Goal: Transaction & Acquisition: Purchase product/service

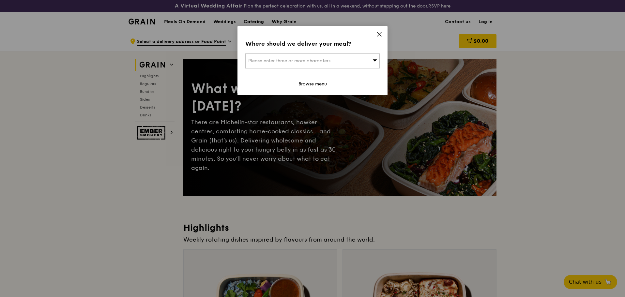
click at [372, 58] on div "Please enter three or more characters" at bounding box center [312, 60] width 134 height 15
paste input "[STREET_ADDRESS]"
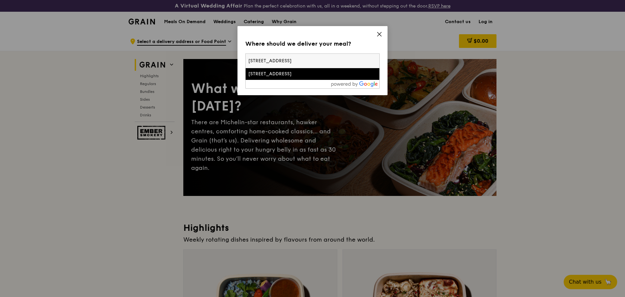
type input "[STREET_ADDRESS]"
click at [302, 71] on div "[STREET_ADDRESS]" at bounding box center [296, 74] width 96 height 7
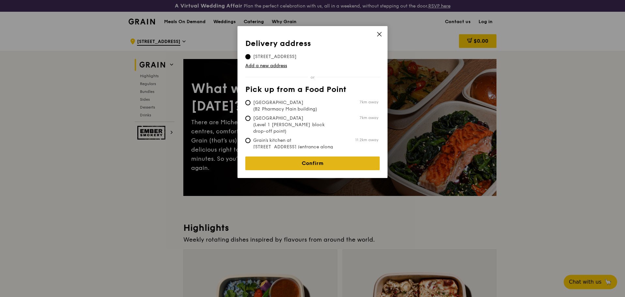
click at [318, 158] on link "Confirm" at bounding box center [312, 163] width 134 height 14
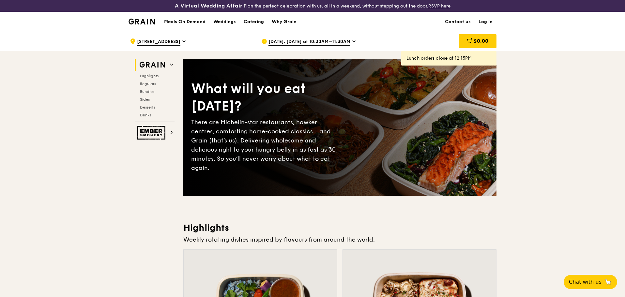
click at [322, 43] on span "[DATE], [DATE] at 10:30AM–11:30AM" at bounding box center [309, 41] width 82 height 7
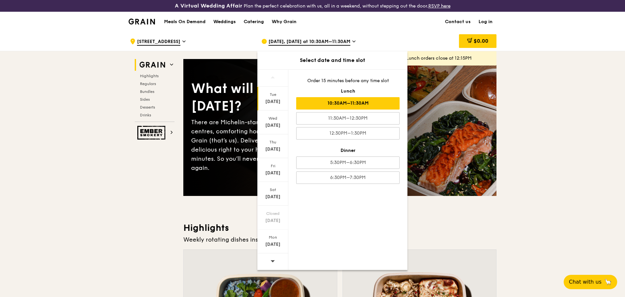
click at [272, 260] on icon at bounding box center [272, 261] width 5 height 5
click at [273, 103] on div "[DATE]" at bounding box center [272, 101] width 29 height 7
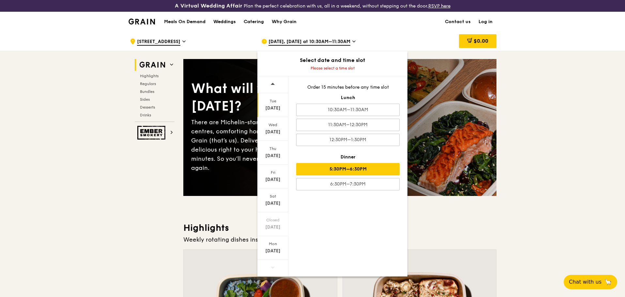
click at [335, 169] on div "5:30PM–6:30PM" at bounding box center [347, 169] width 103 height 12
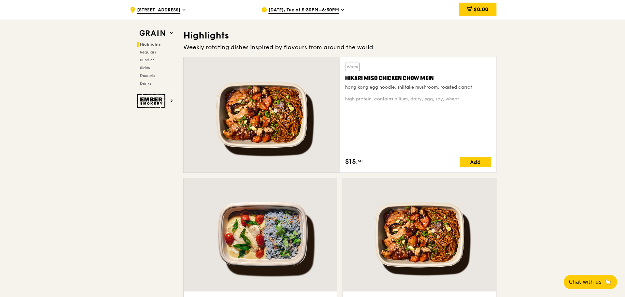
scroll to position [192, 0]
click at [149, 53] on span "Regulars" at bounding box center [148, 52] width 17 height 5
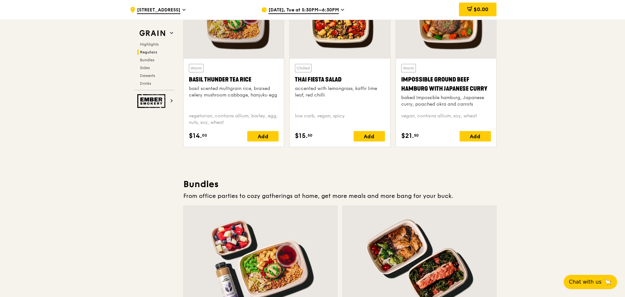
scroll to position [798, 0]
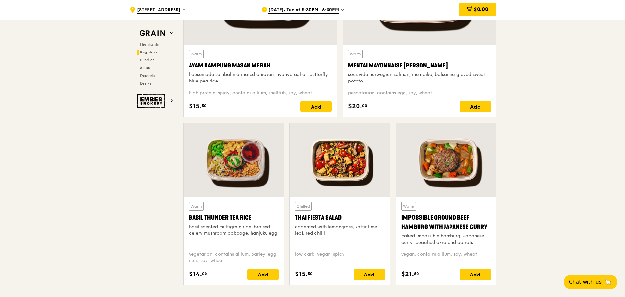
click at [293, 87] on div "Warm Ayam [GEOGRAPHIC_DATA] housemade sambal marinated chicken, nyonya achar, b…" at bounding box center [260, 81] width 143 height 62
click at [297, 71] on div "Warm Ayam [GEOGRAPHIC_DATA] housemade sambal marinated chicken, nyonya achar, b…" at bounding box center [260, 67] width 143 height 35
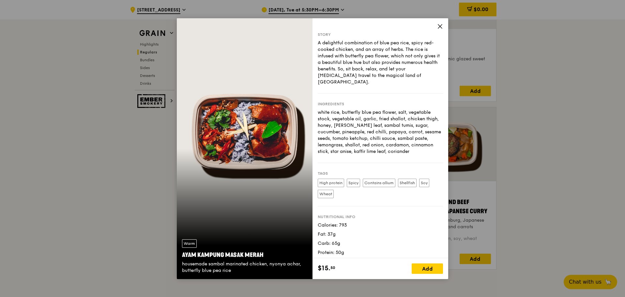
scroll to position [814, 0]
click at [440, 27] on icon at bounding box center [440, 26] width 4 height 4
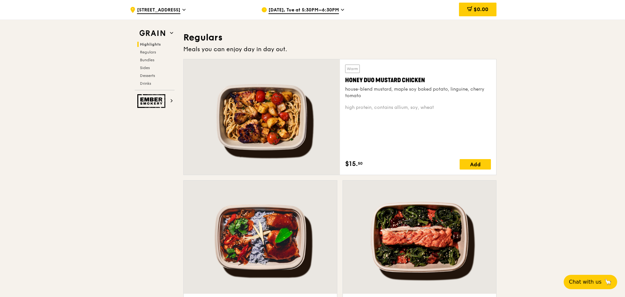
scroll to position [549, 0]
click at [473, 167] on div "Add" at bounding box center [474, 164] width 31 height 10
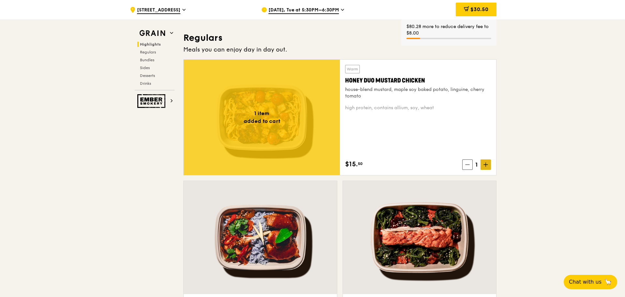
click at [483, 162] on icon at bounding box center [485, 164] width 5 height 5
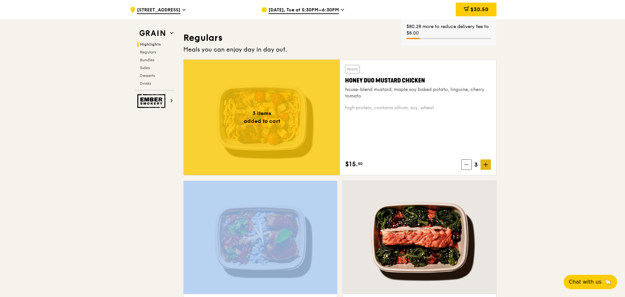
click at [483, 162] on icon at bounding box center [485, 164] width 5 height 5
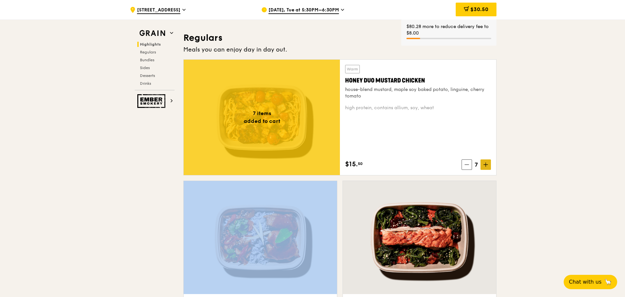
click at [483, 162] on icon at bounding box center [485, 164] width 5 height 5
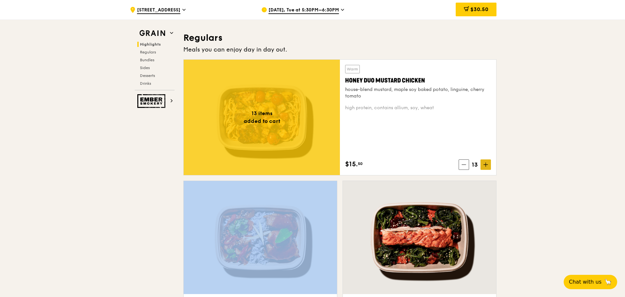
click at [483, 162] on icon at bounding box center [485, 164] width 5 height 5
click at [484, 161] on span at bounding box center [485, 164] width 10 height 10
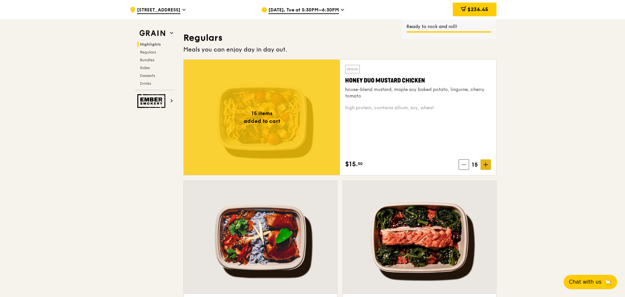
click at [485, 165] on icon at bounding box center [485, 165] width 0 height 4
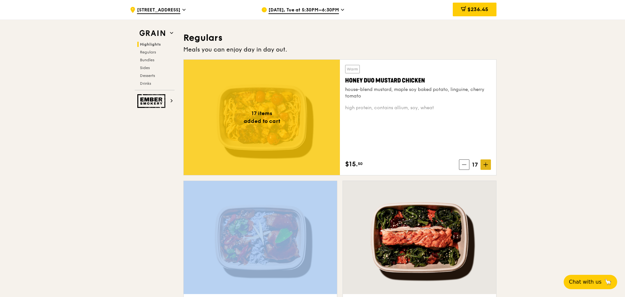
click at [485, 165] on icon at bounding box center [485, 164] width 5 height 5
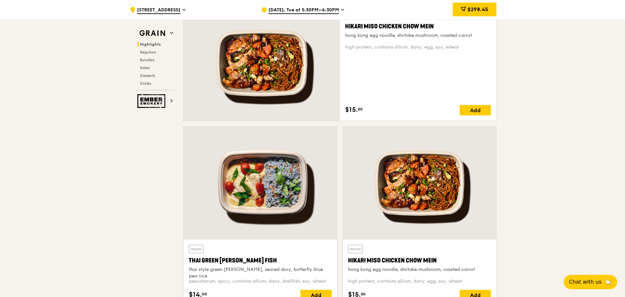
scroll to position [240, 0]
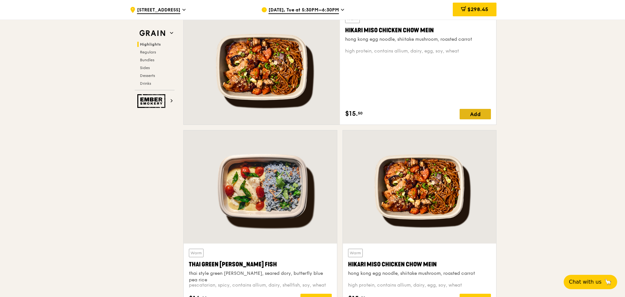
click at [481, 111] on div "Add" at bounding box center [474, 114] width 31 height 10
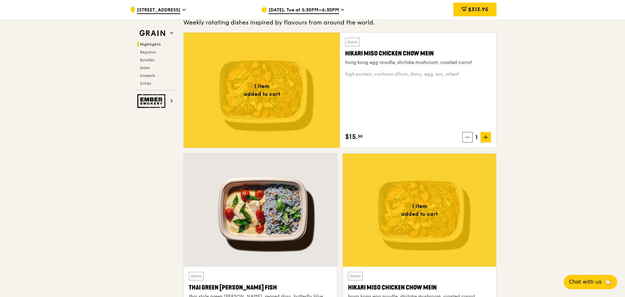
scroll to position [214, 0]
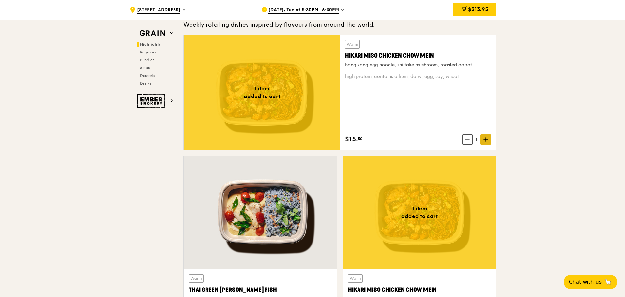
click at [487, 141] on icon at bounding box center [485, 139] width 5 height 5
click at [486, 141] on icon at bounding box center [485, 139] width 5 height 5
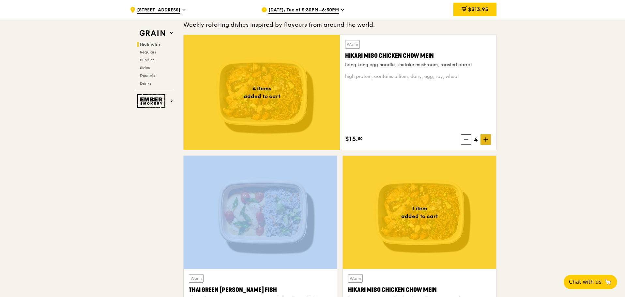
click at [486, 141] on icon at bounding box center [485, 139] width 5 height 5
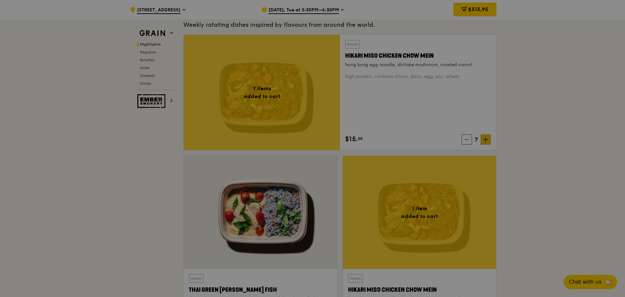
click at [485, 140] on div at bounding box center [312, 148] width 625 height 297
click at [484, 139] on div at bounding box center [312, 148] width 625 height 297
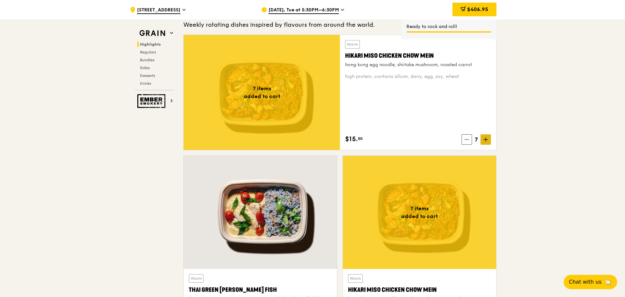
click at [484, 139] on icon at bounding box center [485, 139] width 5 height 5
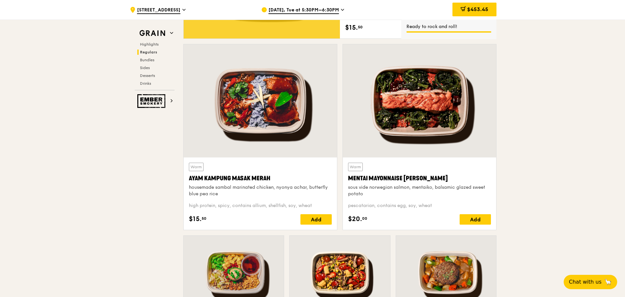
scroll to position [686, 0]
click at [318, 217] on div "Add" at bounding box center [315, 219] width 31 height 10
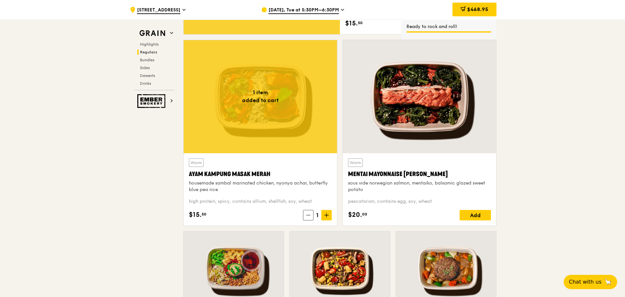
scroll to position [690, 0]
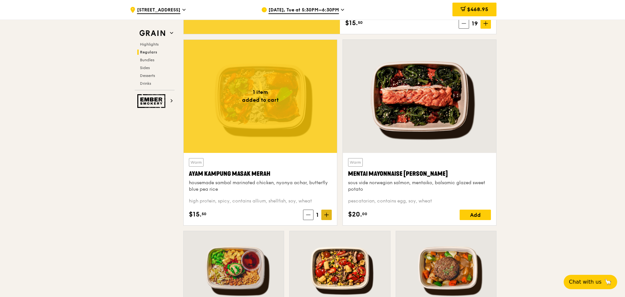
click at [325, 214] on icon at bounding box center [326, 215] width 5 height 5
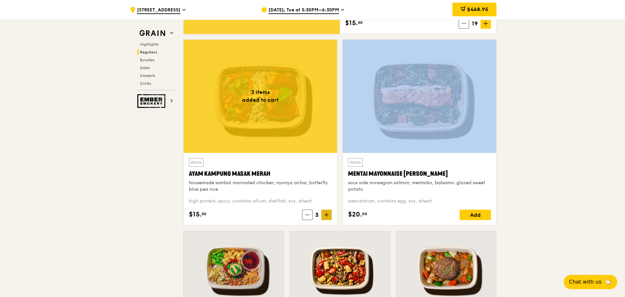
click at [325, 214] on icon at bounding box center [326, 215] width 5 height 5
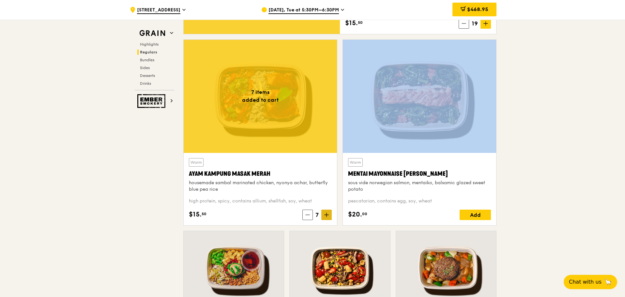
click at [325, 214] on icon at bounding box center [326, 215] width 5 height 5
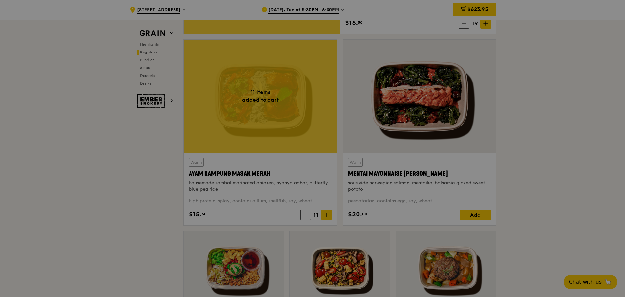
click at [307, 213] on div at bounding box center [312, 148] width 625 height 297
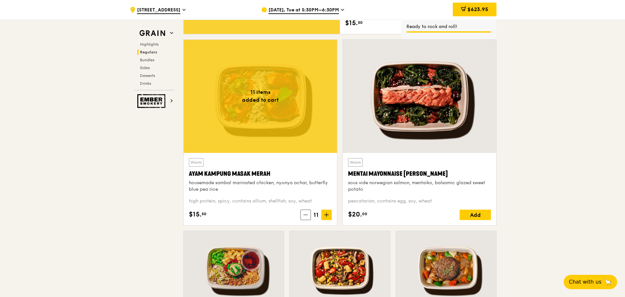
click at [307, 214] on icon at bounding box center [305, 215] width 5 height 5
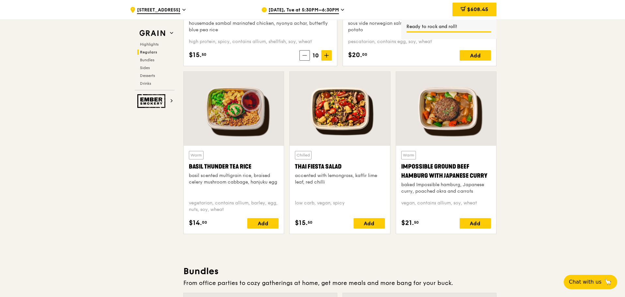
scroll to position [850, 0]
click at [275, 224] on div "Add" at bounding box center [262, 223] width 31 height 10
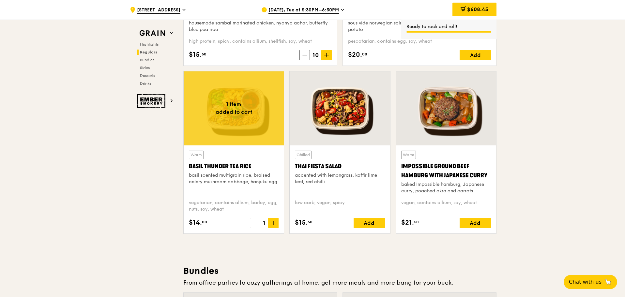
click at [275, 224] on icon at bounding box center [273, 223] width 5 height 5
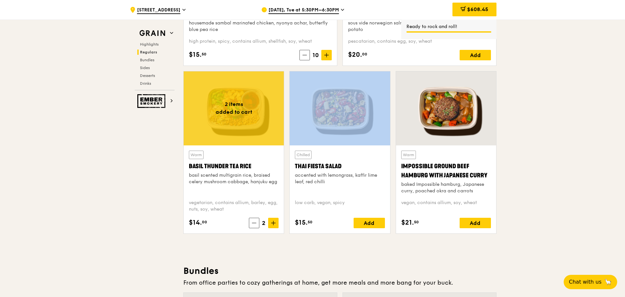
click at [275, 224] on icon at bounding box center [273, 223] width 5 height 5
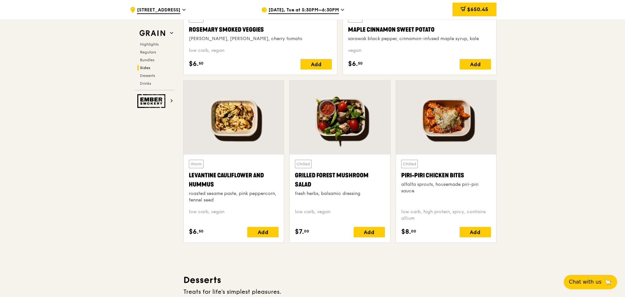
scroll to position [1769, 0]
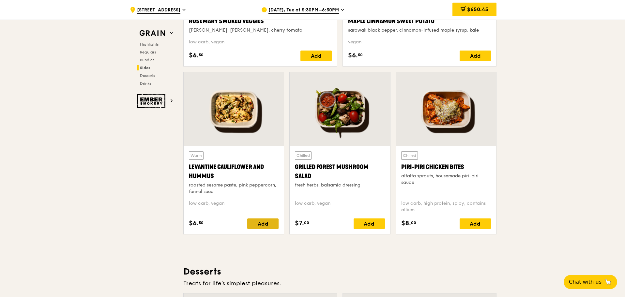
click at [269, 226] on div "Add" at bounding box center [262, 223] width 31 height 10
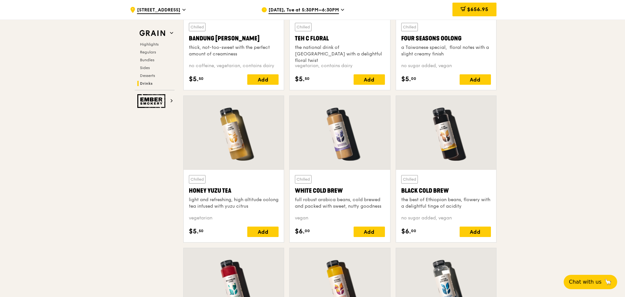
scroll to position [2516, 0]
click at [472, 80] on div "Add" at bounding box center [474, 79] width 31 height 10
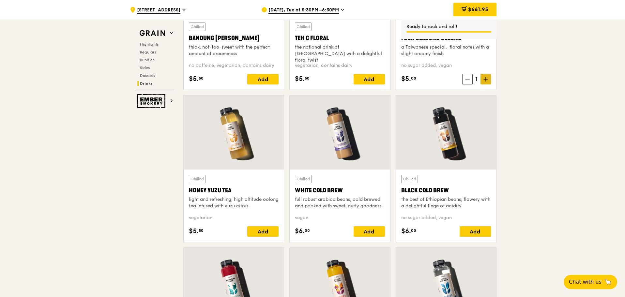
click at [489, 79] on span at bounding box center [485, 79] width 10 height 10
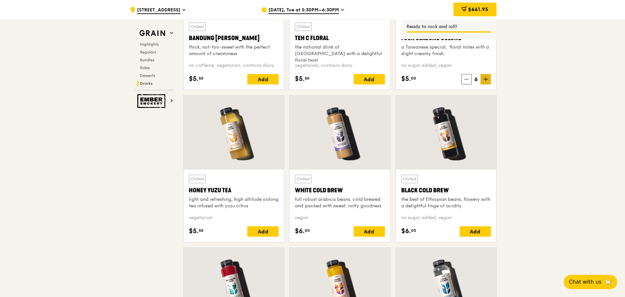
click at [489, 79] on span at bounding box center [485, 79] width 10 height 10
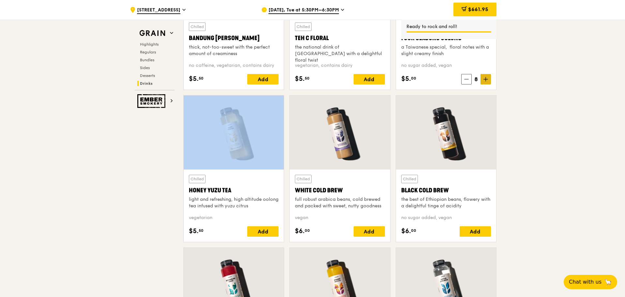
click at [489, 79] on span at bounding box center [485, 79] width 10 height 10
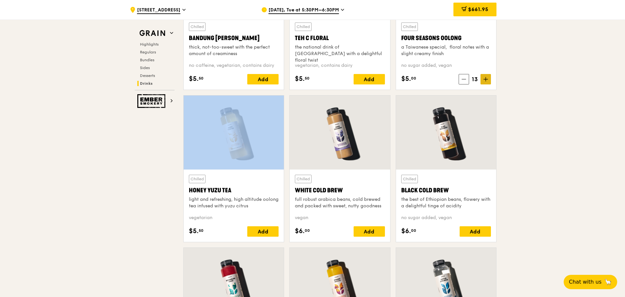
click at [489, 79] on span at bounding box center [485, 79] width 10 height 10
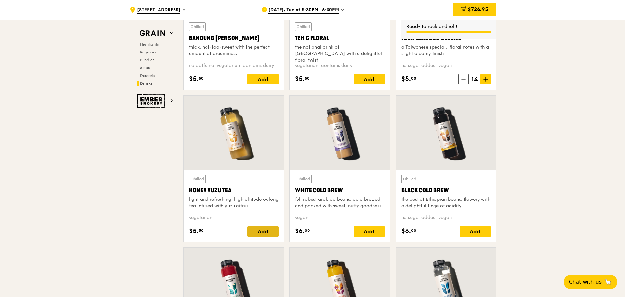
click at [268, 230] on div "Add" at bounding box center [262, 231] width 31 height 10
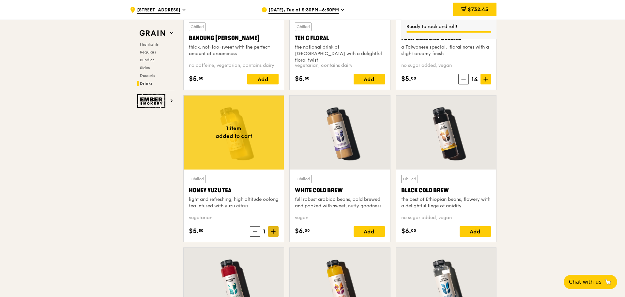
click at [275, 233] on icon at bounding box center [273, 231] width 5 height 5
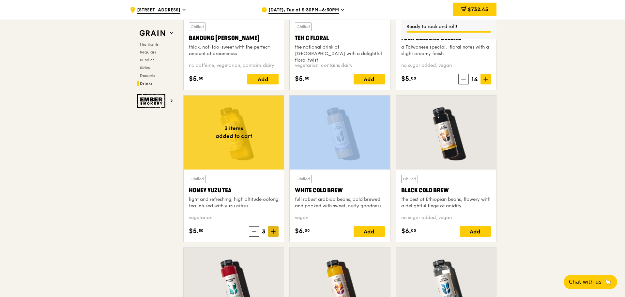
click at [275, 233] on icon at bounding box center [273, 231] width 5 height 5
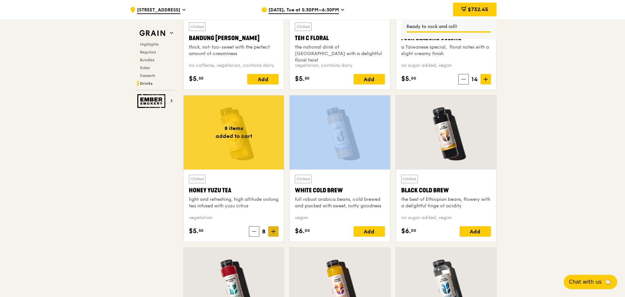
click at [275, 233] on icon at bounding box center [273, 231] width 5 height 5
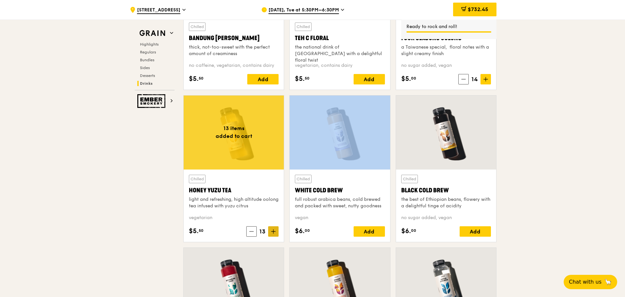
click at [275, 233] on icon at bounding box center [273, 231] width 5 height 5
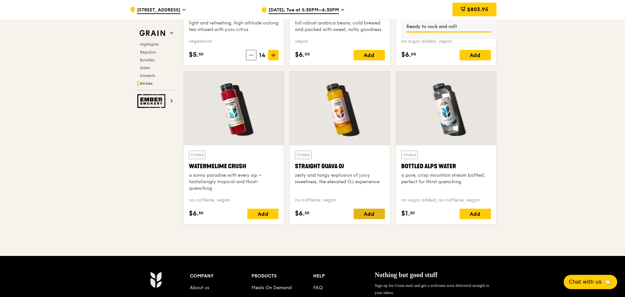
scroll to position [2693, 0]
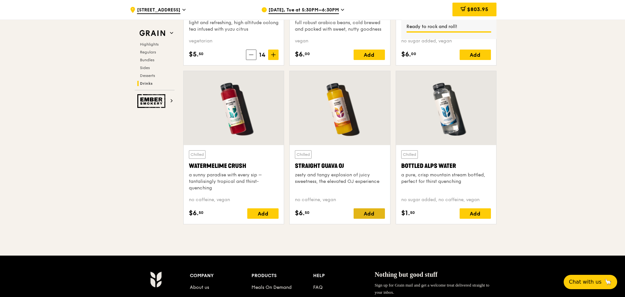
click at [369, 214] on div "Add" at bounding box center [368, 213] width 31 height 10
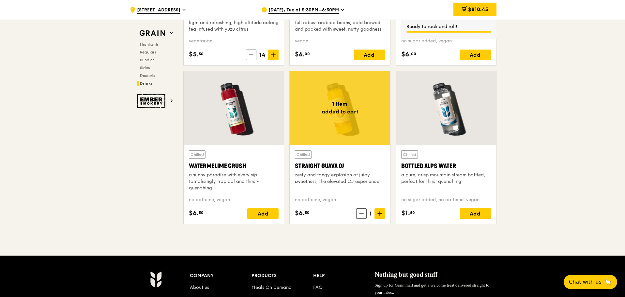
click at [378, 215] on icon at bounding box center [379, 213] width 5 height 5
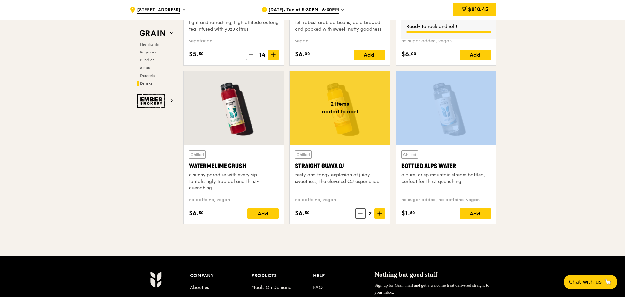
click at [378, 215] on icon at bounding box center [379, 213] width 5 height 5
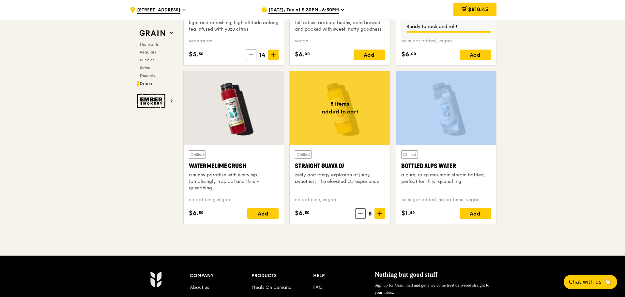
click at [378, 215] on icon at bounding box center [379, 213] width 5 height 5
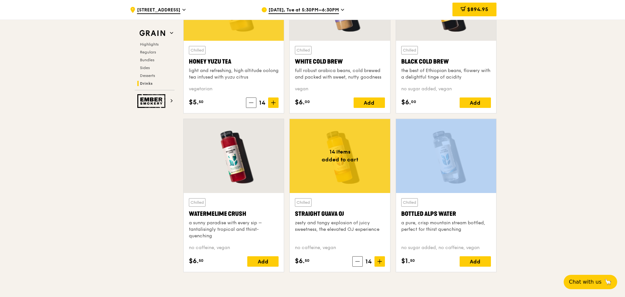
scroll to position [2685, 0]
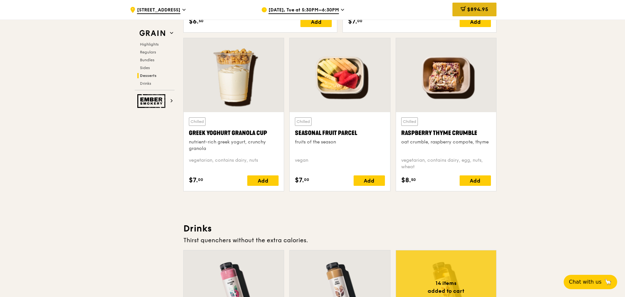
click at [467, 9] on span "$894.95" at bounding box center [477, 9] width 21 height 6
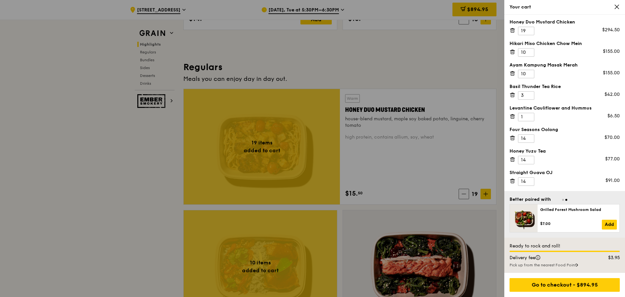
scroll to position [519, 0]
click at [529, 50] on input "11" at bounding box center [526, 52] width 16 height 8
type input "12"
click at [529, 50] on input "12" at bounding box center [526, 52] width 16 height 8
click at [528, 74] on input "9" at bounding box center [526, 74] width 16 height 8
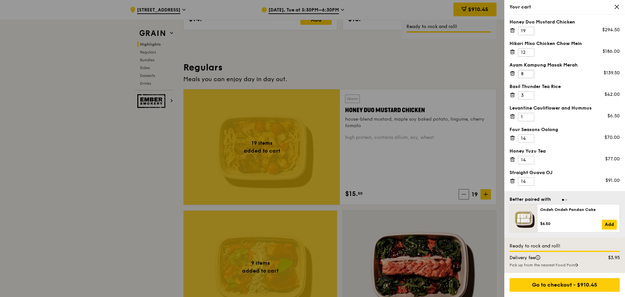
click at [528, 75] on input "8" at bounding box center [526, 74] width 16 height 8
click at [529, 72] on input "9" at bounding box center [526, 74] width 16 height 8
type input "10"
click at [529, 72] on input "10" at bounding box center [526, 74] width 16 height 8
click at [529, 53] on input "11" at bounding box center [526, 52] width 16 height 8
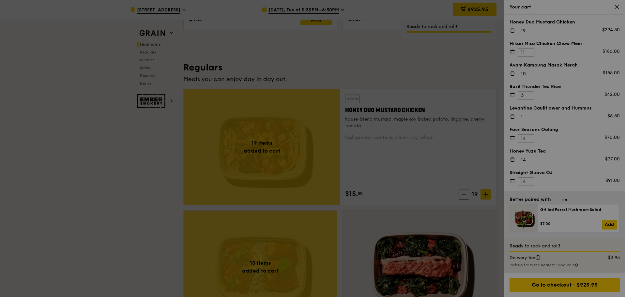
click at [529, 53] on div at bounding box center [312, 148] width 625 height 297
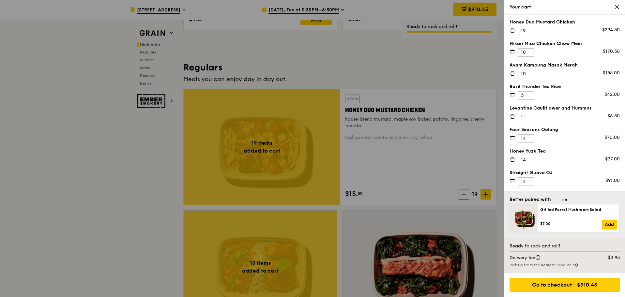
type input "10"
click at [531, 55] on input "10" at bounding box center [526, 52] width 16 height 8
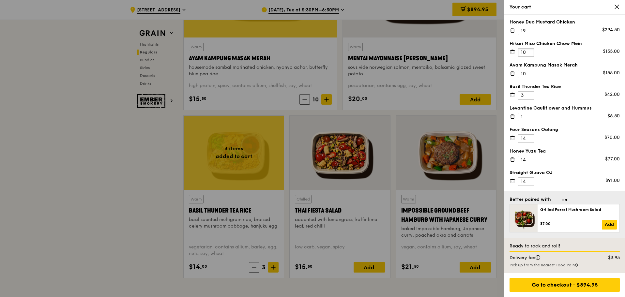
scroll to position [806, 0]
click at [162, 153] on div at bounding box center [312, 148] width 625 height 297
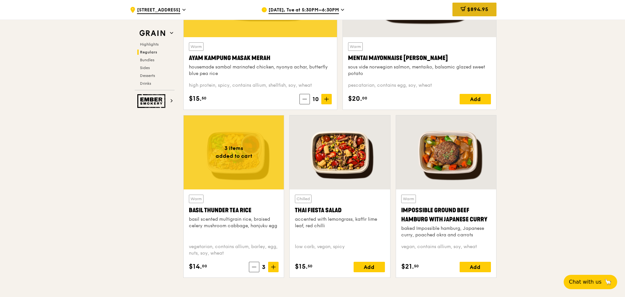
click at [489, 9] on div "$894.95" at bounding box center [474, 10] width 44 height 14
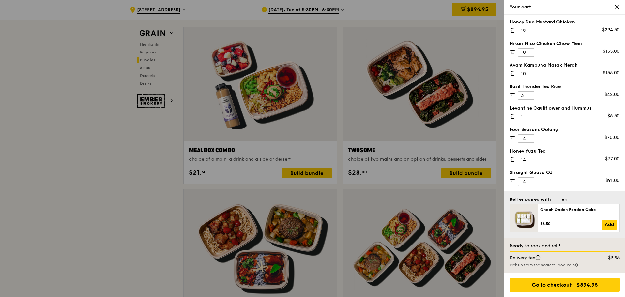
scroll to position [1202, 0]
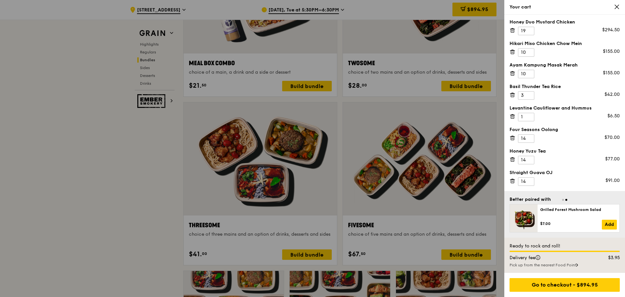
click at [616, 8] on icon at bounding box center [616, 7] width 6 height 6
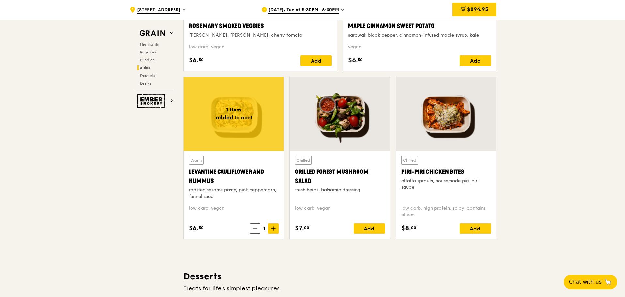
scroll to position [1782, 0]
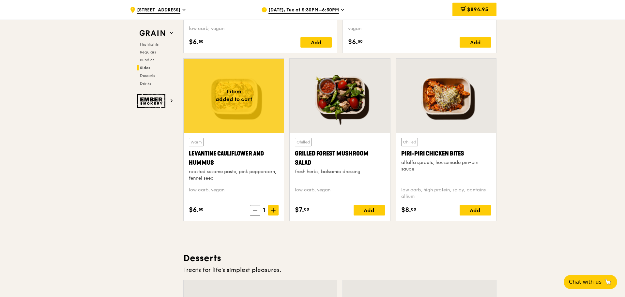
click at [261, 163] on div "Levantine Cauliflower and Hummus" at bounding box center [234, 158] width 90 height 18
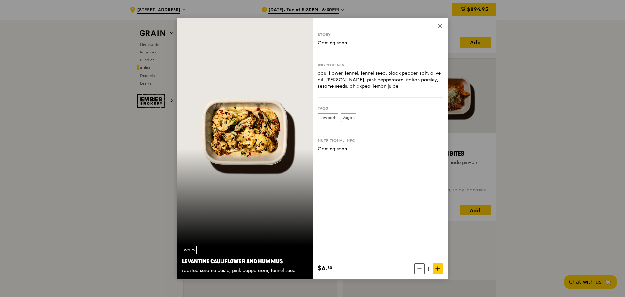
click at [439, 26] on icon at bounding box center [440, 26] width 6 height 6
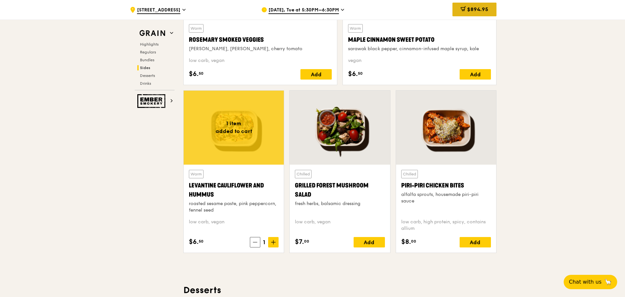
click at [473, 10] on span "$894.95" at bounding box center [477, 9] width 21 height 6
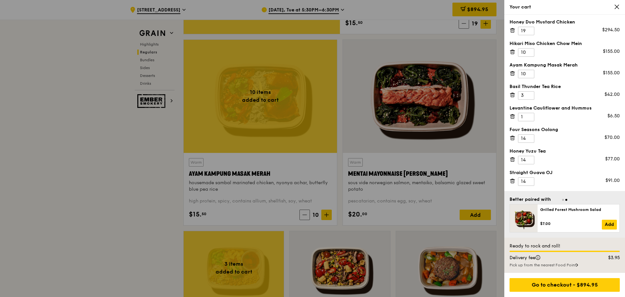
scroll to position [687, 0]
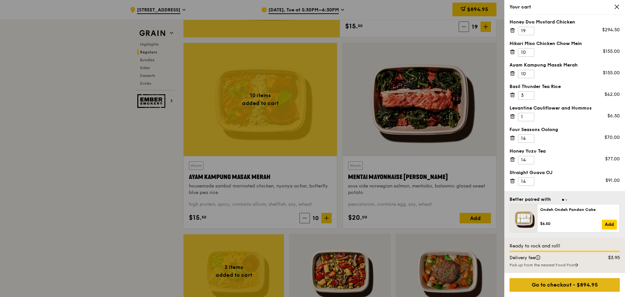
click at [547, 280] on div "Go to checkout - $894.95" at bounding box center [564, 285] width 110 height 14
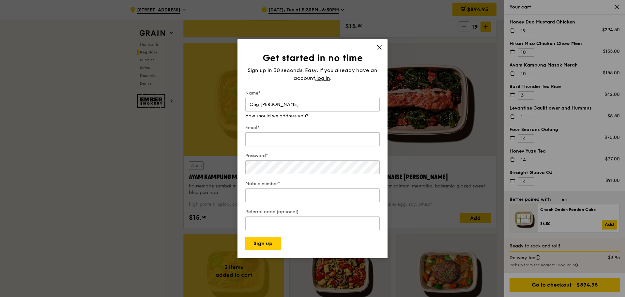
type input "Ong [PERSON_NAME]"
click at [266, 137] on input "Email*" at bounding box center [312, 139] width 134 height 14
type input "o"
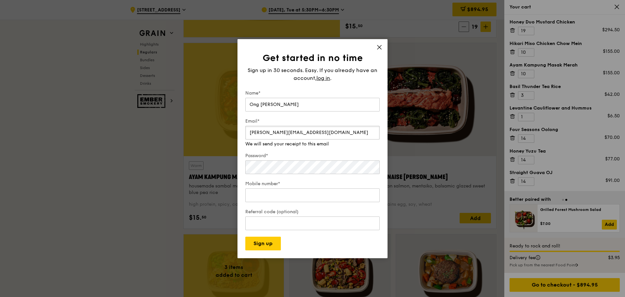
type input "[PERSON_NAME][EMAIL_ADDRESS][DOMAIN_NAME]"
click at [305, 172] on div "Password* Make that at least six characters" at bounding box center [312, 160] width 134 height 29
click at [305, 192] on input "Mobile number*" at bounding box center [312, 195] width 134 height 14
type input "84374072"
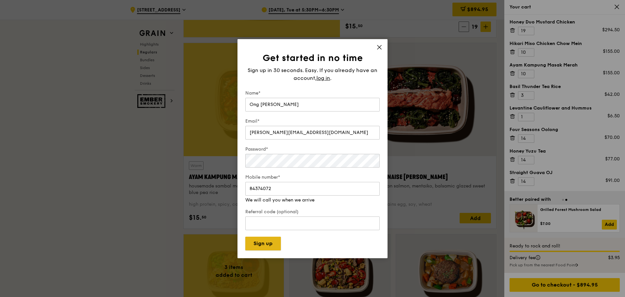
click at [277, 243] on button "Sign up" at bounding box center [263, 244] width 36 height 14
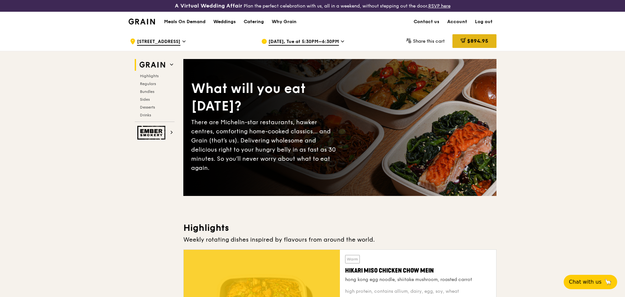
click at [471, 42] on span "$894.95" at bounding box center [477, 41] width 21 height 6
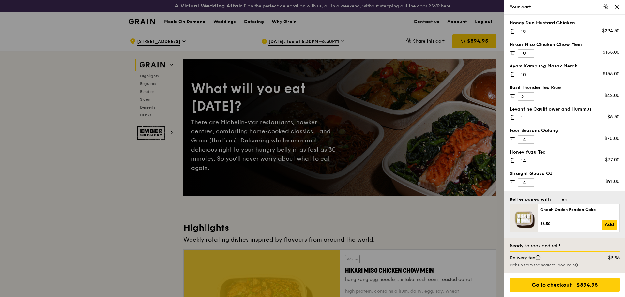
scroll to position [1, 0]
click at [575, 283] on div "Go to checkout - $894.95" at bounding box center [564, 285] width 110 height 14
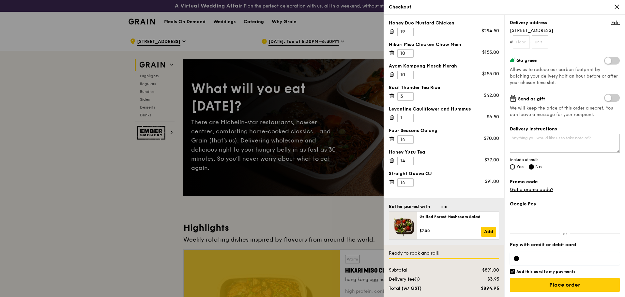
scroll to position [0, 0]
click at [516, 166] on span "Yes" at bounding box center [519, 167] width 7 height 6
click at [515, 166] on input "Yes" at bounding box center [512, 166] width 5 height 5
radio input "true"
radio input "false"
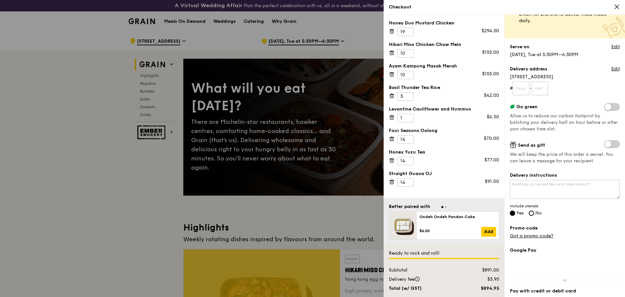
scroll to position [30, 0]
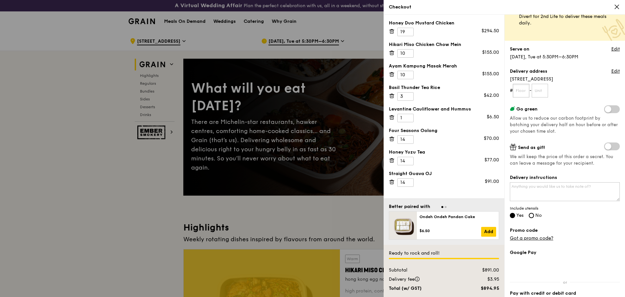
click at [524, 93] on input "text" at bounding box center [520, 91] width 17 height 14
type input "03"
click at [543, 92] on input "text" at bounding box center [539, 91] width 17 height 14
click at [580, 90] on form "# 03 -" at bounding box center [565, 91] width 110 height 14
click at [549, 194] on textarea "Delivery instructions" at bounding box center [565, 191] width 110 height 19
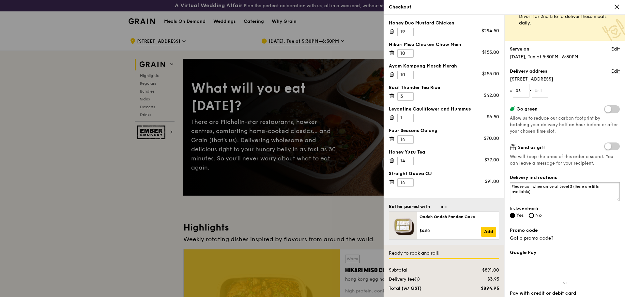
type textarea "Please call when arrive at Level 3 (there are lifts available)."
click at [566, 212] on div "Delivery instructions Please call when arrive at Level 3 (there are lifts avail…" at bounding box center [565, 196] width 110 height 45
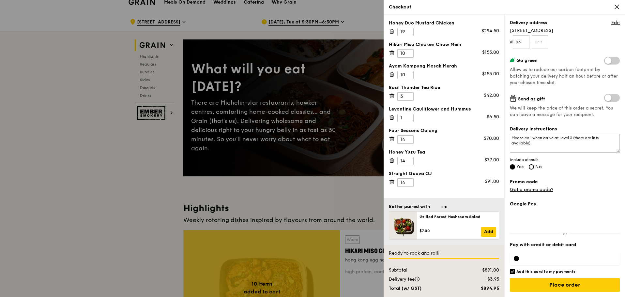
scroll to position [20, 0]
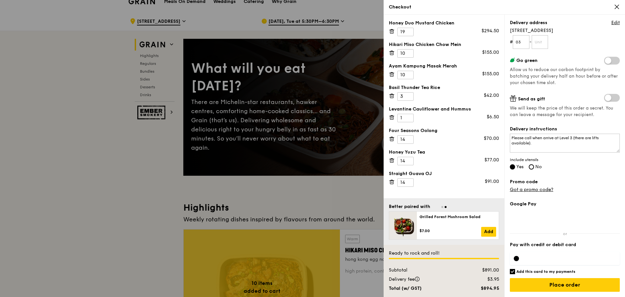
click at [518, 259] on div at bounding box center [515, 258] width 5 height 5
click at [513, 271] on input "Add this card to my payments" at bounding box center [512, 271] width 5 height 5
checkbox input "false"
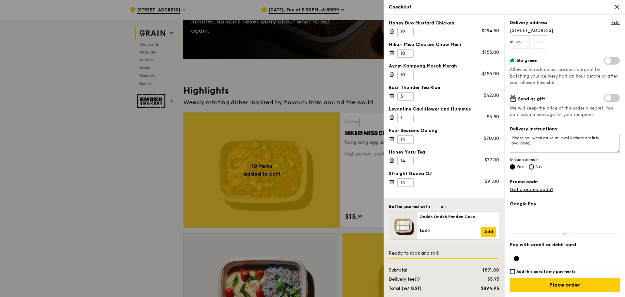
scroll to position [137, 0]
click at [518, 259] on div at bounding box center [515, 258] width 5 height 5
click at [578, 283] on input "Place order" at bounding box center [565, 285] width 110 height 14
click at [543, 46] on input "text" at bounding box center [539, 42] width 17 height 14
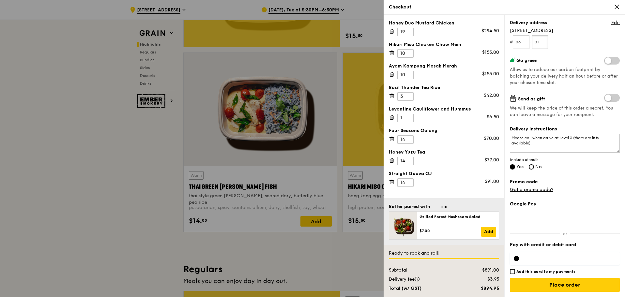
scroll to position [373, 0]
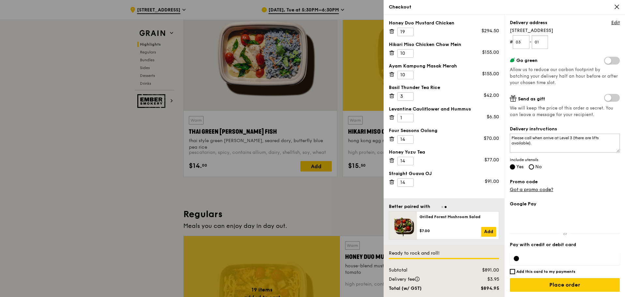
type input "01"
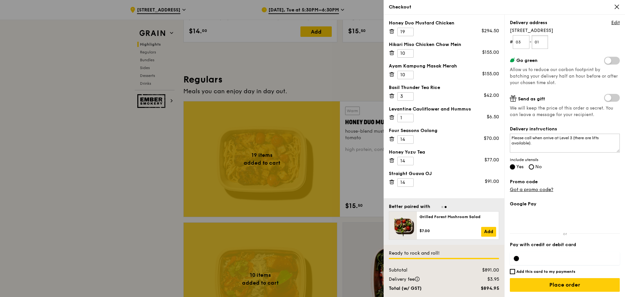
scroll to position [508, 0]
click at [541, 144] on textarea "Please call when arrive at Level 3 (there are lifts available)." at bounding box center [565, 143] width 110 height 19
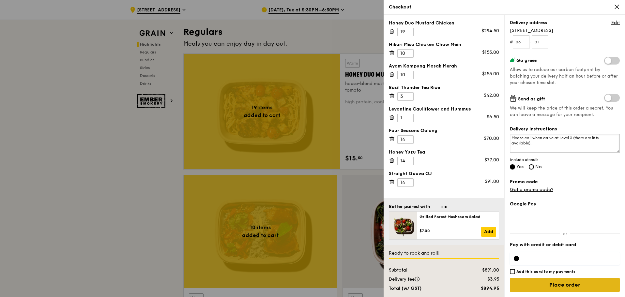
scroll to position [558, 0]
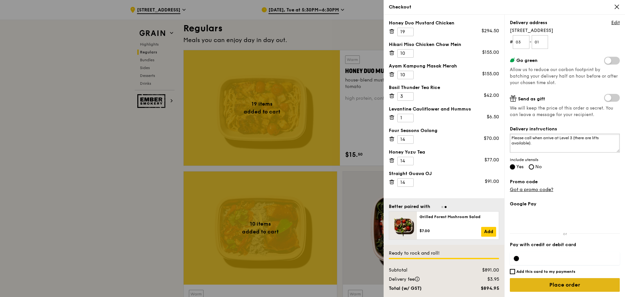
type textarea "Please call when arrive at Level 3 (there are lifts available)."
click at [548, 283] on input "Place order" at bounding box center [565, 285] width 110 height 14
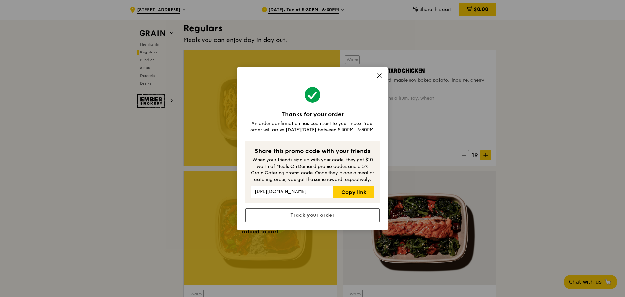
click at [381, 78] on icon at bounding box center [379, 76] width 4 height 4
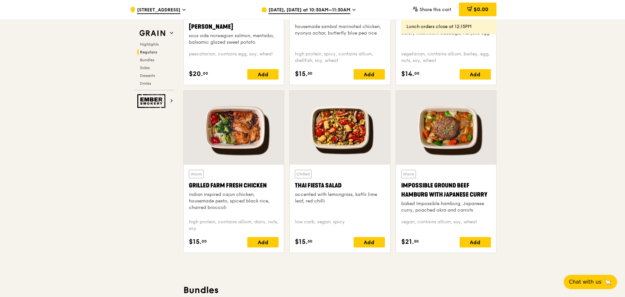
scroll to position [699, 0]
click at [334, 10] on span "[DATE], [DATE] at 10:30AM–11:30AM" at bounding box center [309, 10] width 82 height 7
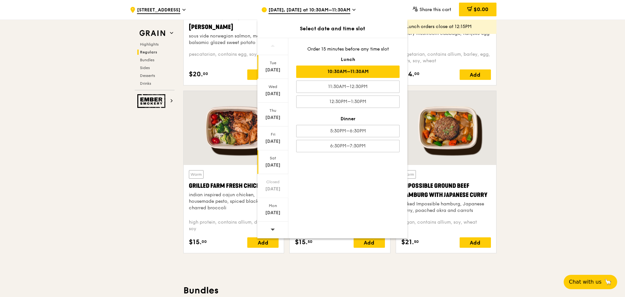
click at [269, 158] on div "Sat" at bounding box center [272, 157] width 29 height 5
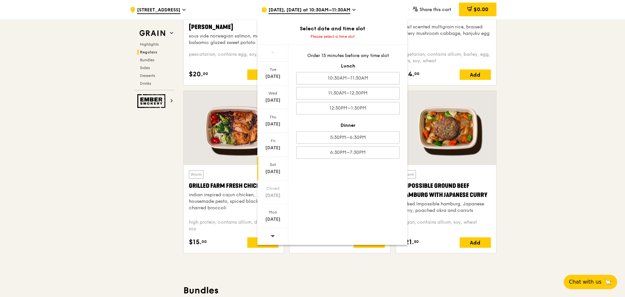
click at [275, 236] on div at bounding box center [272, 236] width 31 height 17
click at [274, 74] on div "[DATE]" at bounding box center [272, 76] width 29 height 7
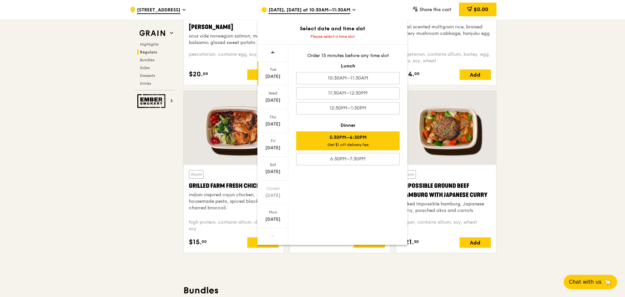
click at [346, 144] on div "Get $1 off delivery fee" at bounding box center [347, 144] width 97 height 5
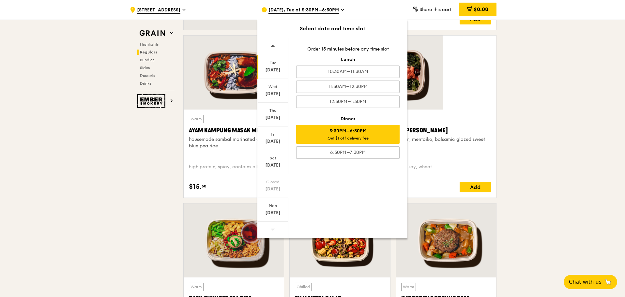
scroll to position [701, 0]
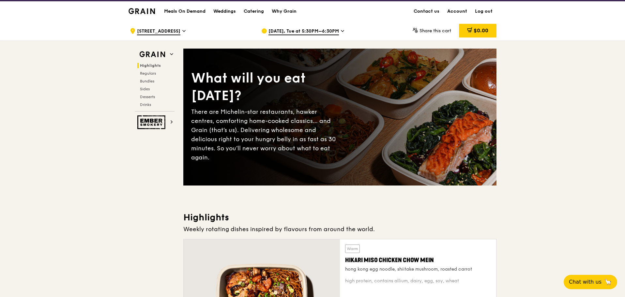
scroll to position [0, 0]
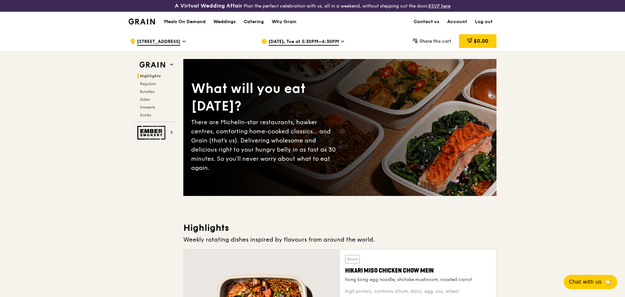
click at [314, 44] on span "[DATE], Tue at 5:30PM–6:30PM" at bounding box center [303, 41] width 70 height 7
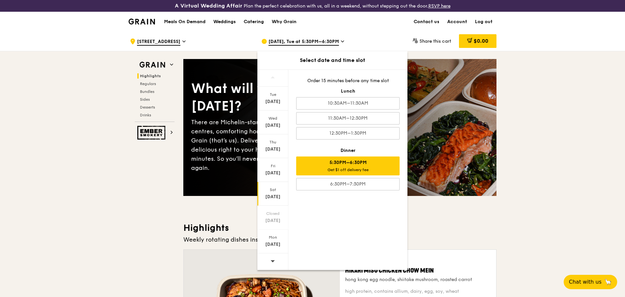
click at [267, 193] on div "Sat Oct 4" at bounding box center [272, 194] width 31 height 24
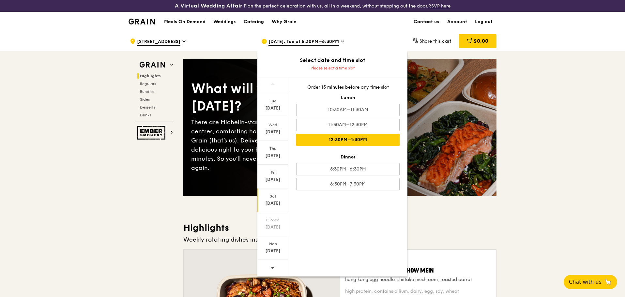
click at [311, 143] on div "12:30PM–1:30PM" at bounding box center [347, 140] width 103 height 12
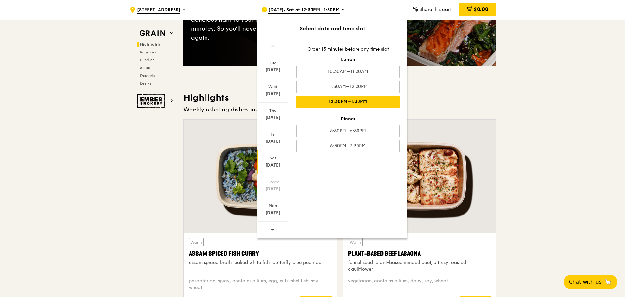
scroll to position [139, 0]
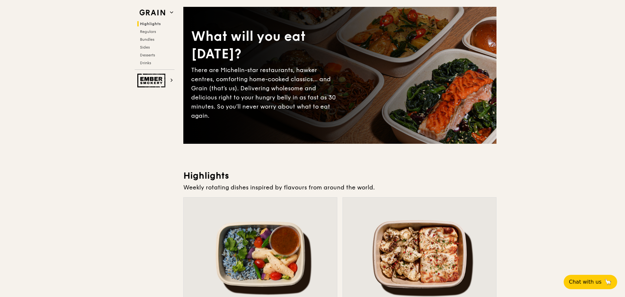
scroll to position [0, 0]
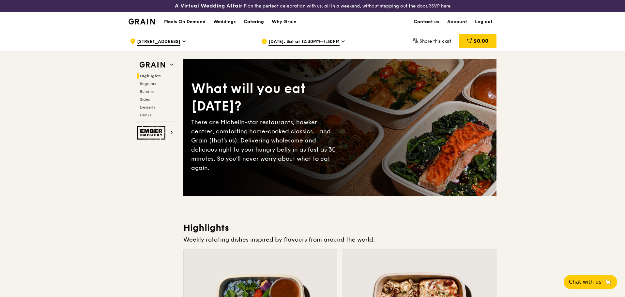
click at [298, 38] on span "Oct 4, Sat at 12:30PM–1:30PM" at bounding box center [303, 41] width 71 height 7
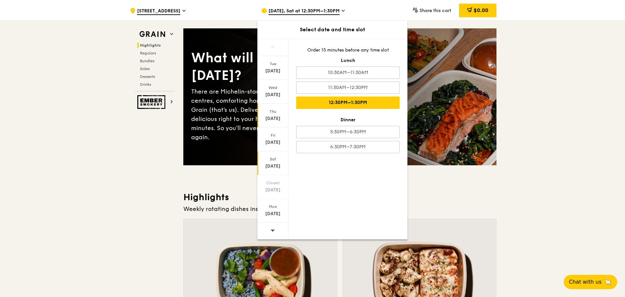
scroll to position [30, 0]
click at [280, 72] on div "[DATE]" at bounding box center [272, 71] width 29 height 7
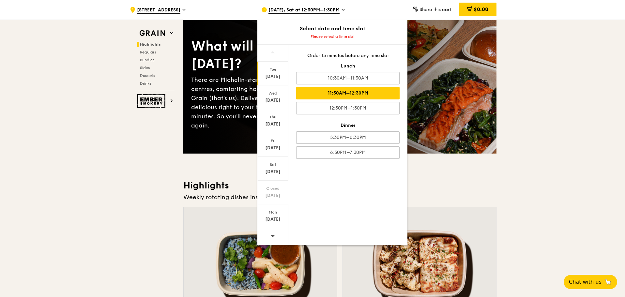
click at [362, 97] on div "11:30AM–12:30PM" at bounding box center [347, 93] width 103 height 12
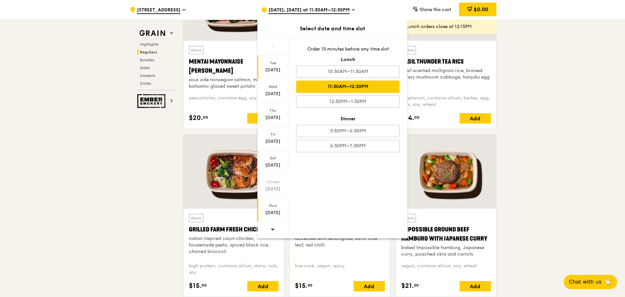
scroll to position [655, 0]
click at [278, 211] on div "[DATE]" at bounding box center [272, 213] width 29 height 7
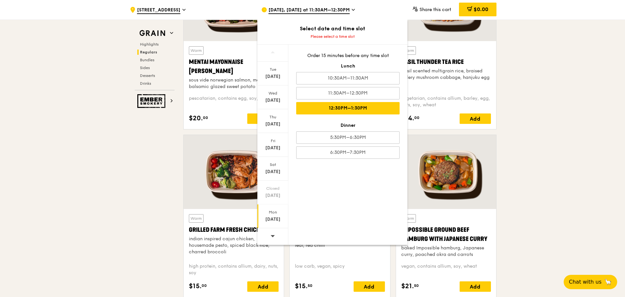
click at [326, 104] on div "12:30PM–1:30PM" at bounding box center [347, 108] width 103 height 12
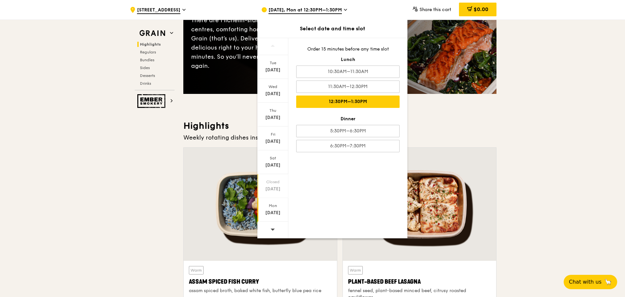
scroll to position [101, 0]
click at [275, 229] on div at bounding box center [272, 230] width 31 height 17
click at [274, 229] on icon at bounding box center [272, 229] width 5 height 5
click at [274, 66] on div "Tue Oct 7" at bounding box center [272, 67] width 31 height 24
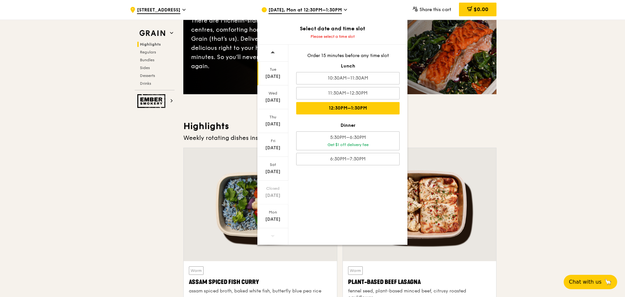
click at [360, 105] on div "12:30PM–1:30PM" at bounding box center [347, 108] width 103 height 12
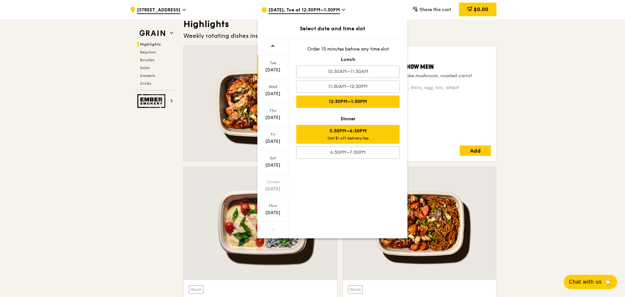
scroll to position [203, 0]
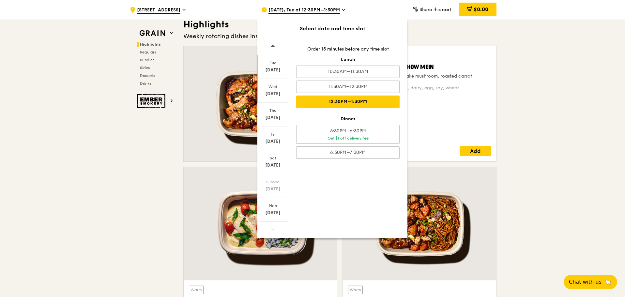
click at [272, 96] on div "[DATE]" at bounding box center [272, 94] width 29 height 7
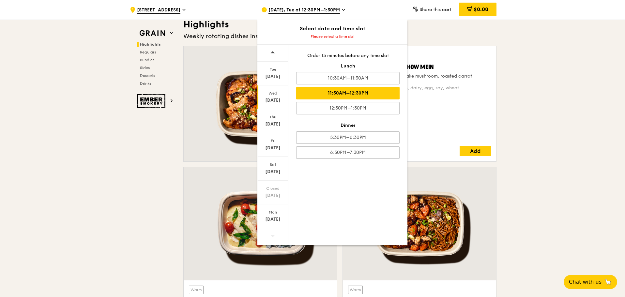
click at [339, 96] on div "11:30AM–12:30PM" at bounding box center [347, 93] width 103 height 12
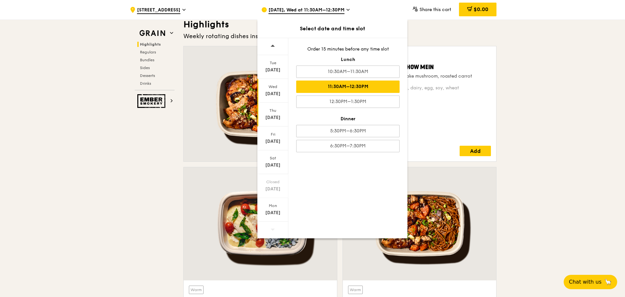
click at [263, 120] on div "[DATE]" at bounding box center [272, 117] width 29 height 7
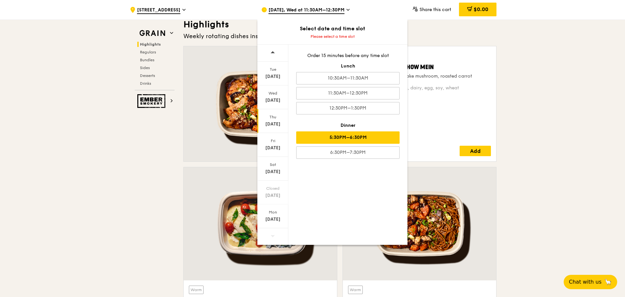
click at [338, 140] on div "5:30PM–6:30PM" at bounding box center [347, 137] width 103 height 12
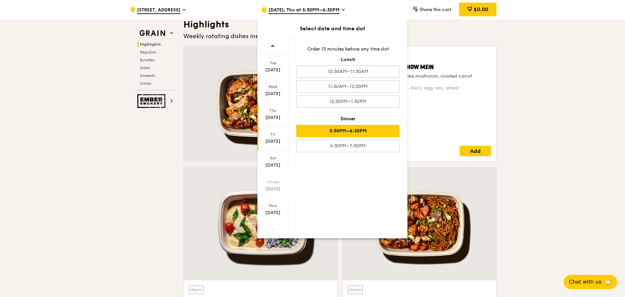
click at [270, 146] on div "Fri Oct 10" at bounding box center [272, 138] width 31 height 24
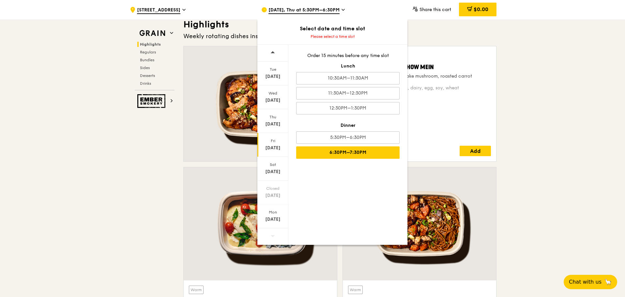
click at [329, 149] on div "6:30PM–7:30PM" at bounding box center [347, 152] width 103 height 12
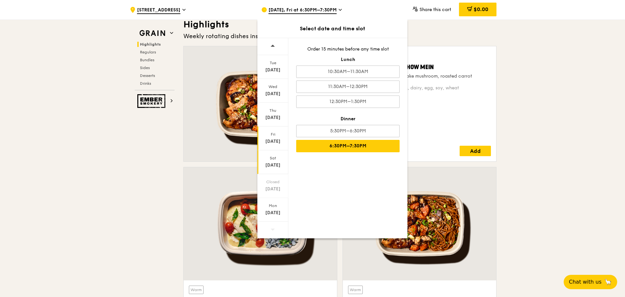
click at [271, 167] on div "[DATE]" at bounding box center [272, 165] width 29 height 7
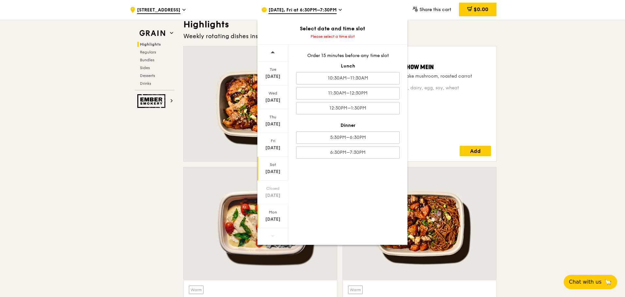
click at [275, 217] on div "[DATE]" at bounding box center [272, 219] width 29 height 7
click at [201, 187] on div at bounding box center [260, 223] width 153 height 113
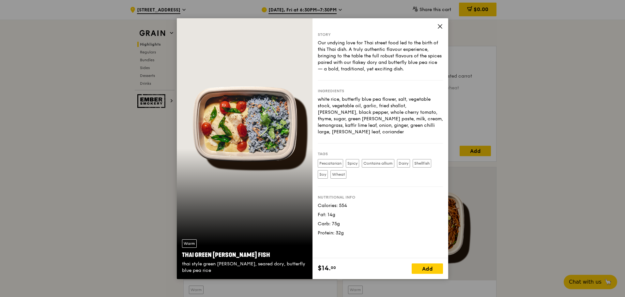
click at [441, 30] on span at bounding box center [440, 27] width 6 height 7
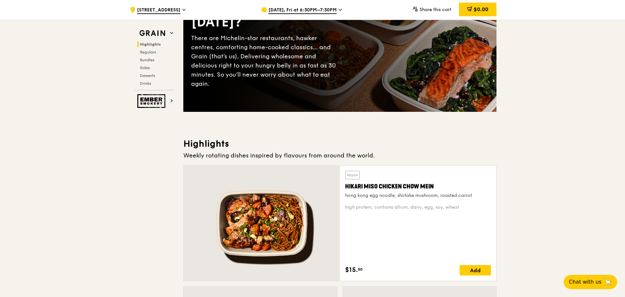
scroll to position [83, 0]
